Goal: Check status: Check status

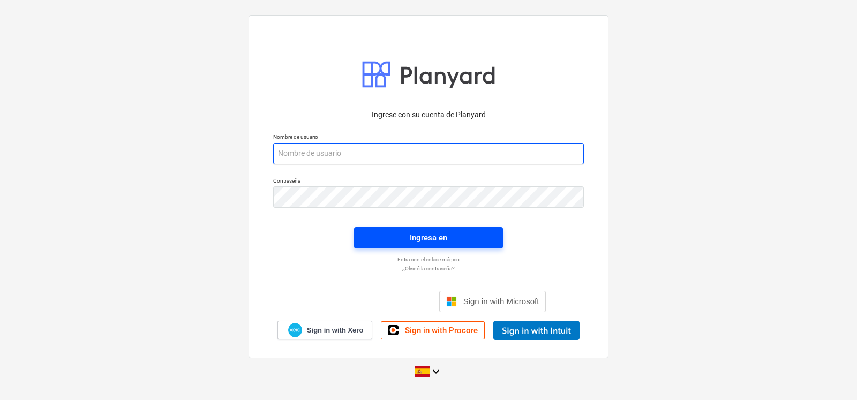
type input "[EMAIL_ADDRESS][DOMAIN_NAME]"
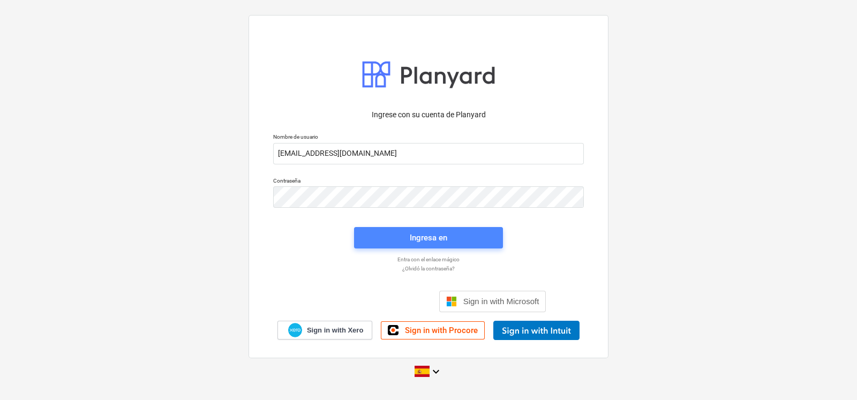
click at [454, 244] on span "Ingresa en" at bounding box center [428, 238] width 123 height 14
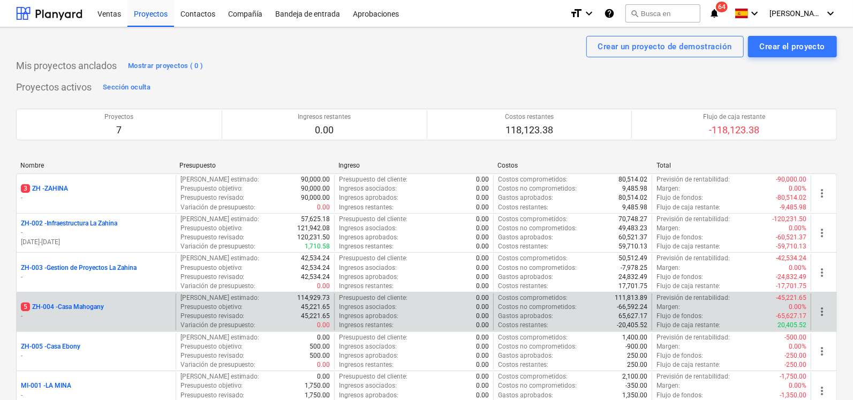
click at [70, 310] on p "5 ZH-004 - Casa Mahogany" at bounding box center [62, 307] width 83 height 9
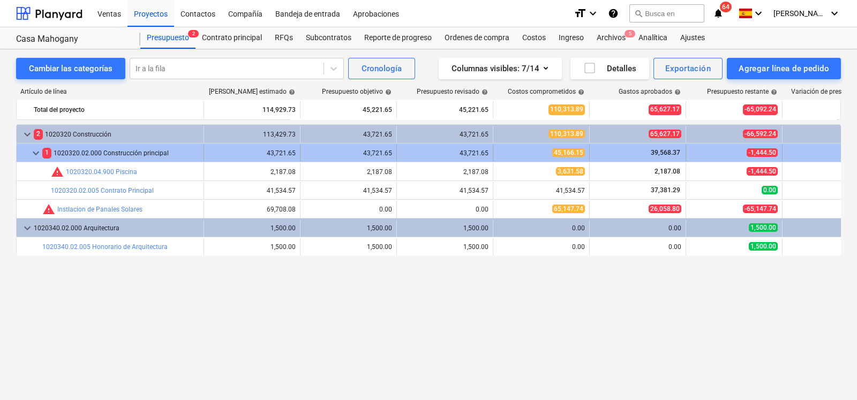
click at [118, 154] on div "1 1020320.02.000 Construcción principal" at bounding box center [120, 153] width 157 height 17
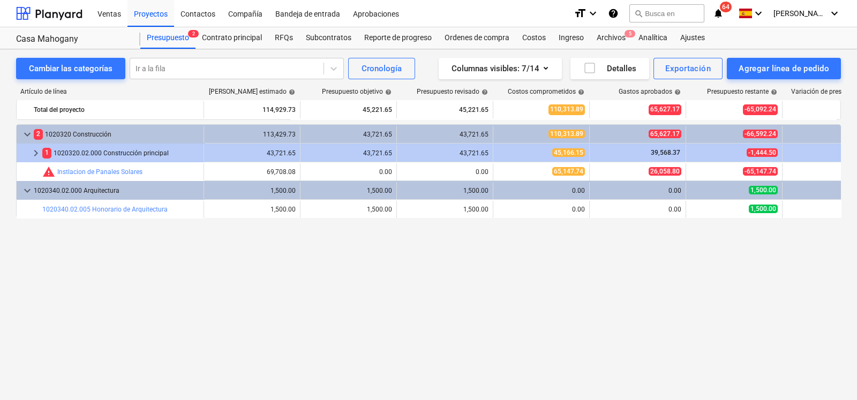
click at [118, 154] on div "1 1020320.02.000 Construcción principal" at bounding box center [120, 153] width 157 height 17
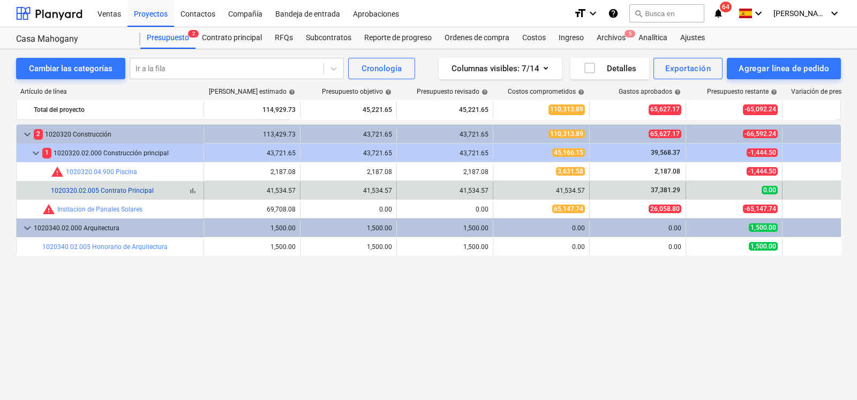
click at [112, 194] on link "1020320.02.005 Contrato Principal" at bounding box center [102, 190] width 103 height 7
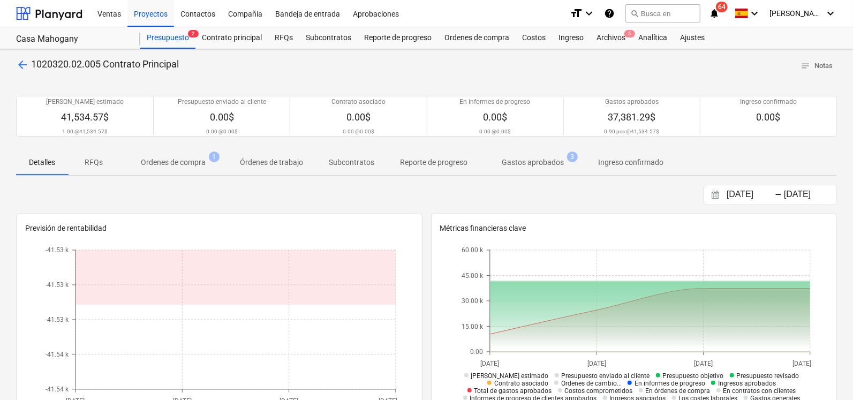
click at [112, 194] on div "[DATE] Press the down arrow key to interact with the calendar and select a date…" at bounding box center [426, 195] width 821 height 20
click at [544, 155] on span "Gastos aprobados 3" at bounding box center [532, 162] width 105 height 19
